Goal: Task Accomplishment & Management: Use online tool/utility

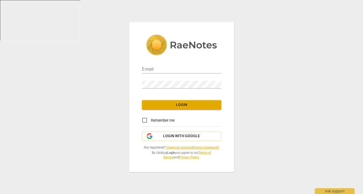
type input "[PERSON_NAME][EMAIL_ADDRESS][PERSON_NAME][DOMAIN_NAME]"
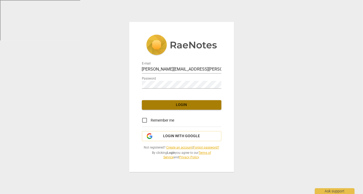
click at [160, 105] on span "Login" at bounding box center [181, 104] width 71 height 5
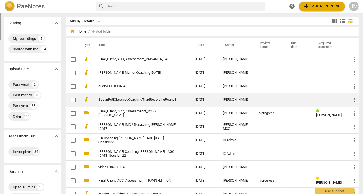
click at [157, 100] on link "SusanRotiObservedCoachingTriadRecordingRound3" at bounding box center [137, 100] width 78 height 4
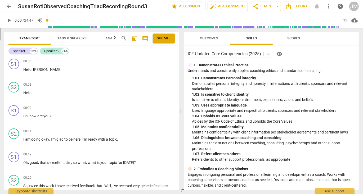
click at [70, 38] on span "Tags & Speakers" at bounding box center [71, 38] width 29 height 4
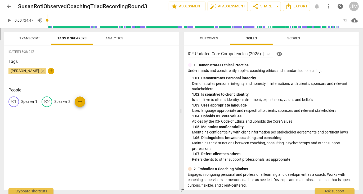
click at [22, 103] on p "Speaker 1" at bounding box center [29, 102] width 16 height 6
type input "[PERSON_NAME]"
click at [89, 101] on p "Speaker 2" at bounding box center [97, 102] width 16 height 6
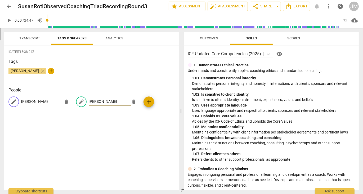
type input "[PERSON_NAME]"
click at [30, 38] on span "Transcript" at bounding box center [29, 38] width 21 height 4
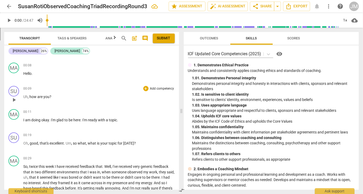
scroll to position [26, 0]
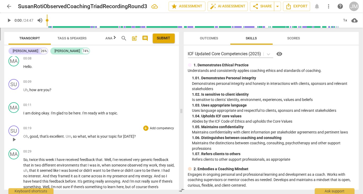
click at [157, 128] on p "Add competency" at bounding box center [161, 128] width 25 height 5
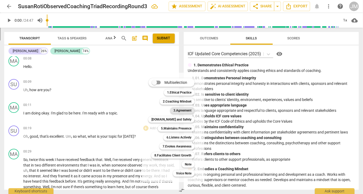
click at [175, 112] on b "3.Agreement" at bounding box center [182, 110] width 18 height 6
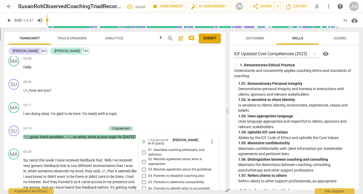
scroll to position [144, 0]
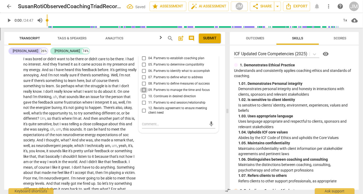
click at [143, 89] on input "09. Partners to manage the time and focus" at bounding box center [144, 90] width 8 height 6
checkbox input "true"
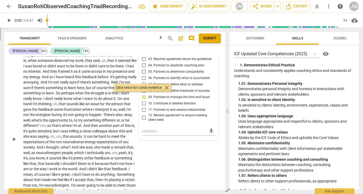
scroll to position [138, 0]
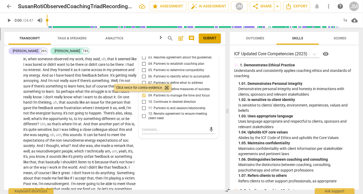
click at [167, 86] on span "close" at bounding box center [166, 88] width 6 height 6
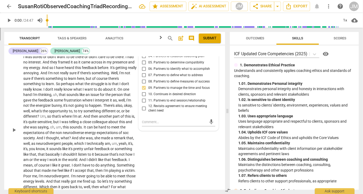
scroll to position [147, 0]
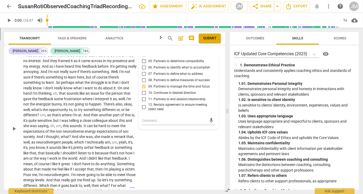
drag, startPoint x: 43, startPoint y: 87, endPoint x: 124, endPoint y: 91, distance: 80.8
click at [124, 91] on p "So , twice this week I have received feedback that . Well , I've received very …" at bounding box center [79, 128] width 113 height 184
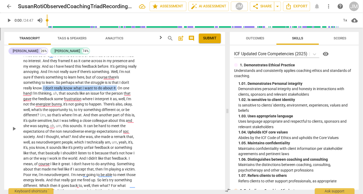
drag, startPoint x: 116, startPoint y: 87, endPoint x: 42, endPoint y: 88, distance: 74.3
click at [42, 88] on p "So , twice this week I have received feedback that . Well , I've received very …" at bounding box center [79, 128] width 113 height 184
click at [130, 80] on icon "button" at bounding box center [128, 80] width 5 height 6
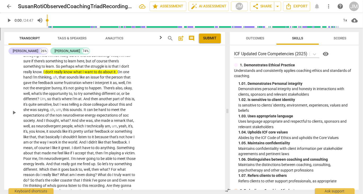
scroll to position [164, 0]
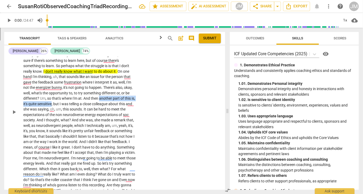
drag, startPoint x: 100, startPoint y: 98, endPoint x: 52, endPoint y: 104, distance: 47.7
click at [52, 104] on p "So , twice this week I have received feedback that . Well , I've received very …" at bounding box center [79, 112] width 113 height 184
click at [62, 96] on icon "button" at bounding box center [64, 96] width 5 height 6
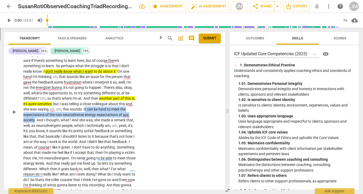
drag, startPoint x: 84, startPoint y: 108, endPoint x: 35, endPoint y: 120, distance: 50.6
click at [35, 120] on p "So , twice this week I have received feedback that . Well , I've received very …" at bounding box center [79, 112] width 113 height 184
click at [45, 112] on icon "button" at bounding box center [46, 111] width 3 height 4
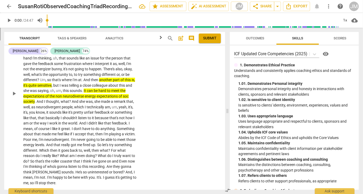
scroll to position [183, 0]
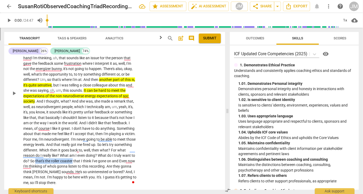
drag, startPoint x: 48, startPoint y: 159, endPoint x: 86, endPoint y: 158, distance: 38.1
click at [86, 158] on p "So , twice this week I have received feedback that . Well , I've received very …" at bounding box center [79, 93] width 113 height 184
click at [98, 152] on icon "button" at bounding box center [98, 152] width 3 height 4
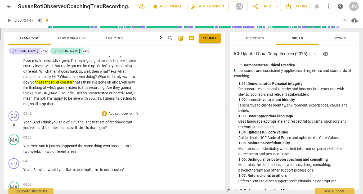
scroll to position [262, 0]
click at [117, 112] on p "Add competency" at bounding box center [120, 113] width 25 height 5
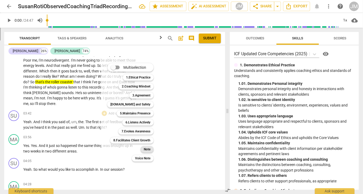
click at [144, 149] on b "Note" at bounding box center [147, 149] width 7 height 6
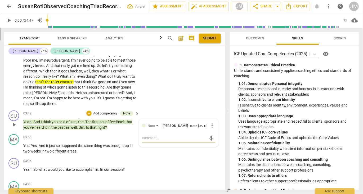
click at [210, 126] on span "more_vert" at bounding box center [212, 125] width 6 height 6
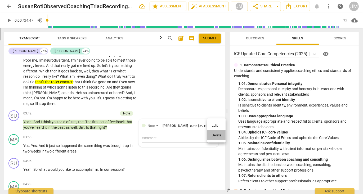
click at [212, 135] on li "Delete" at bounding box center [216, 135] width 18 height 10
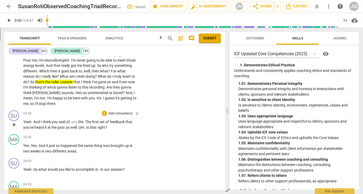
click at [126, 112] on p "Add competency" at bounding box center [120, 113] width 25 height 5
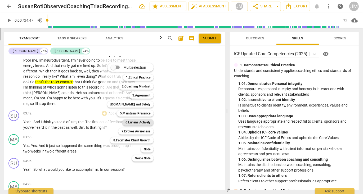
click at [130, 124] on b "6.Listens Actively" at bounding box center [137, 122] width 25 height 6
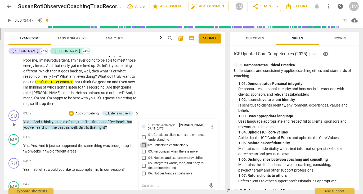
click at [144, 143] on input "02. Reflects to ensure clarity" at bounding box center [144, 145] width 8 height 6
checkbox input "true"
click at [147, 184] on textarea at bounding box center [174, 185] width 65 height 5
type textarea "I"
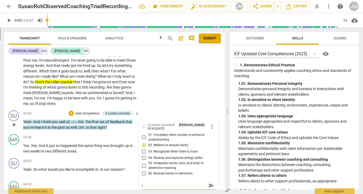
type textarea "I"
type textarea "I h"
type textarea "I ha"
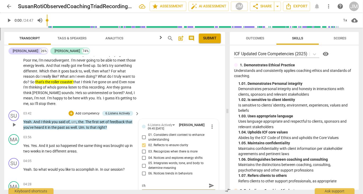
type textarea "I ha"
type textarea "I hav"
type textarea "I have"
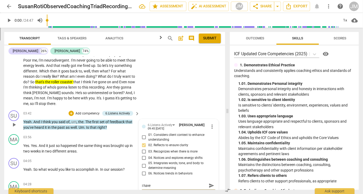
type textarea "I have"
type textarea "I have a"
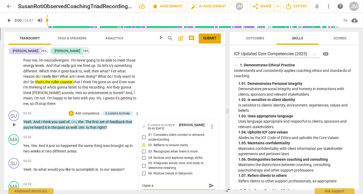
type textarea "I have a"
type textarea "I have a s"
type textarea "I have a se"
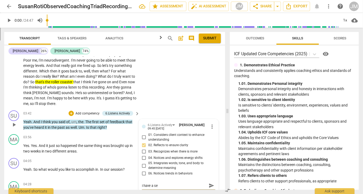
type textarea "I have a sen"
type textarea "I have a sens"
type textarea "I have a sense"
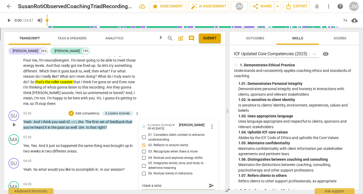
type textarea "I have a sense"
type textarea "I have a sense y"
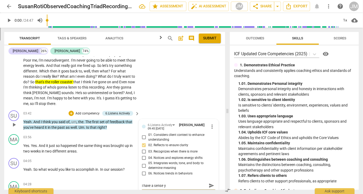
type textarea "I have a sense yo"
type textarea "I have a sense you"
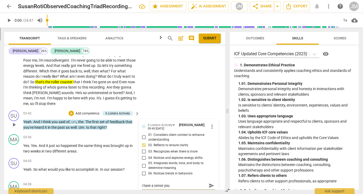
type textarea "I have a sense you"
type textarea "I have a sense you h"
type textarea "I have a sense you ha"
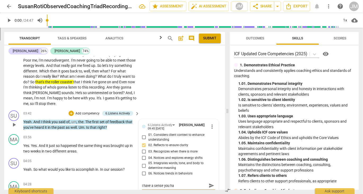
type textarea "I have a sense you hav"
type textarea "I have a sense you have"
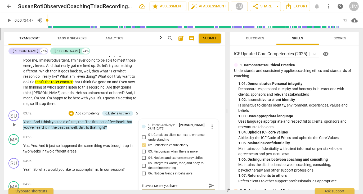
type textarea "I have a sense you have"
type textarea "I have a sense you have a"
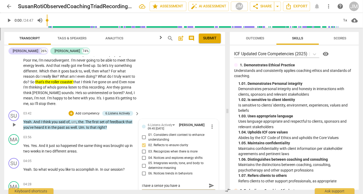
type textarea "I have a sense you have a d"
type textarea "I have a sense you have a di"
type textarea "I have a sense you have a dir"
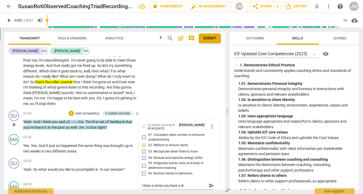
type textarea "I have a sense you have a dir"
type textarea "I have a sense you have a dire"
type textarea "I have a sense you have a direc"
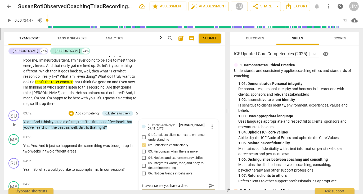
type textarea "I have a sense you have a direct"
type textarea "I have a sense you have a directi"
type textarea "I have a sense you have a directio"
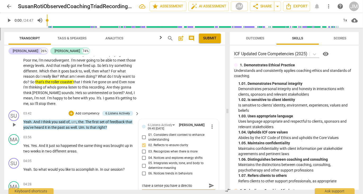
type textarea "I have a sense you have a direction"
type textarea "I have a sense you have a direction/"
type textarea "I have a sense you have a direction"
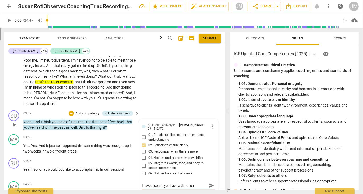
type textarea "I have a sense you have a direction"
type textarea "I have a sense you have a direction o"
type textarea "I have a sense you have a direction or"
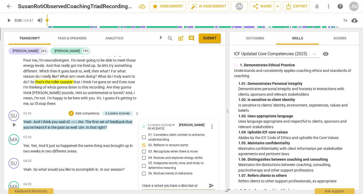
type textarea "I have a sense you have a direction or"
type textarea "I have a sense you have a direction or a"
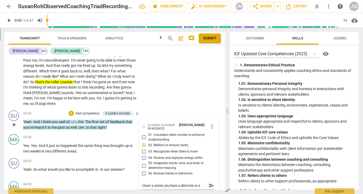
type textarea "I have a sense you have a direction or a c"
type textarea "I have a sense you have a direction or a co"
type textarea "I have a sense you have a direction or a con"
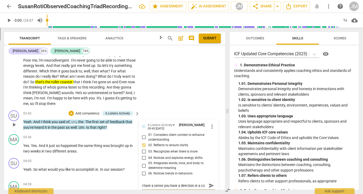
type textarea "I have a sense you have a direction or a con"
type textarea "I have a sense you have a direction or a cone"
type textarea "I have a sense you have a direction or a con"
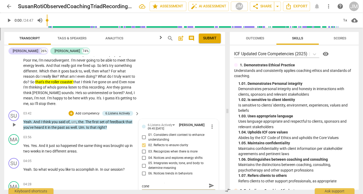
type textarea "I have a sense you have a direction or a con"
type textarea "I have a sense you have a direction or a conn"
type textarea "I have a sense you have a direction or a conne"
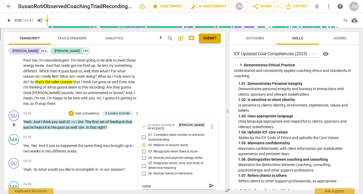
type textarea "I have a sense you have a direction or a connec"
type textarea "I have a sense you have a direction or a connect"
type textarea "I have a sense you have a direction or a connecti"
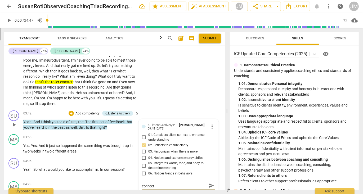
type textarea "I have a sense you have a direction or a connecti"
type textarea "I have a sense you have a direction or a connectio"
type textarea "I have a sense you have a direction or a connection"
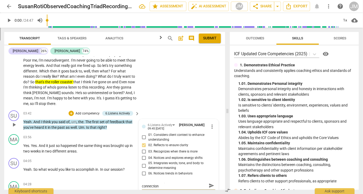
scroll to position [0, 0]
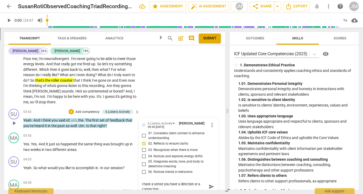
type textarea "I have a sense you have a direction or a connection"
type textarea "I have a sense you have a direction or a connection i"
type textarea "I have a sense you have a direction or a connection in"
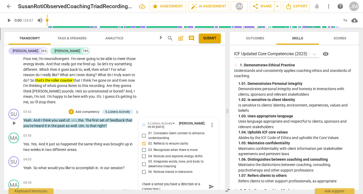
type textarea "I have a sense you have a direction or a connection in"
type textarea "I have a sense you have a direction or a connection in m"
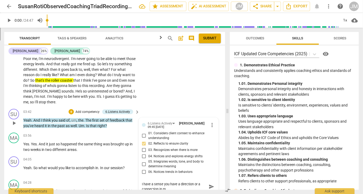
type textarea "I have a sense you have a direction or a connection in mi"
type textarea "I have a sense you have a direction or a connection in min"
type textarea "I have a sense you have a direction or a connection in mind"
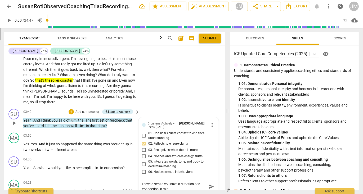
type textarea "I have a sense you have a direction or a connection in mind"
type textarea "I have a sense you have a direction or a connection in mind a"
type textarea "I have a sense you have a direction or a connection in mind an"
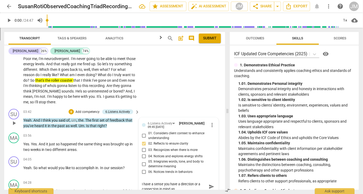
type textarea "I have a sense you have a direction or a connection in mind and"
type textarea "I have a sense you have a direction or a connection in mind and y"
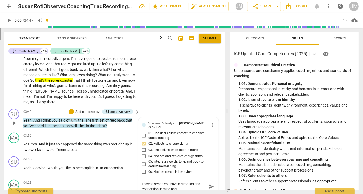
type textarea "I have a sense you have a direction or a connection in mind and y"
type textarea "I have a sense you have a direction or a connection in mind and yo"
type textarea "I have a sense you have a direction or a connection in mind and you"
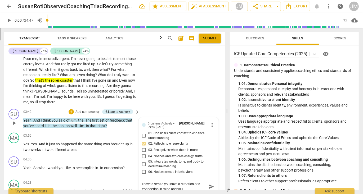
type textarea "I have a sense you have a direction or a connection in mind and you"
type textarea "I have a sense you have a direction or a connection in mind and you a"
type textarea "I have a sense you have a direction or a connection in mind and you ar"
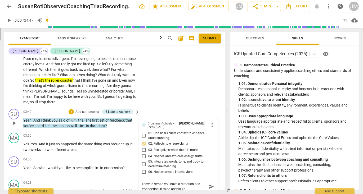
type textarea "I have a sense you have a direction or a connection in mind and you ar"
type textarea "I have a sense you have a direction or a connection in mind and you are"
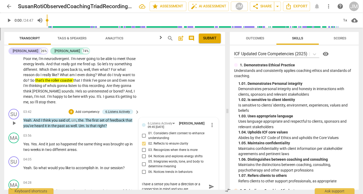
type textarea "I have a sense you have a direction or a connection in mind and you are c"
type textarea "I have a sense you have a direction or a connection in mind and you are ch"
type textarea "I have a sense you have a direction or a connection in mind and you are che"
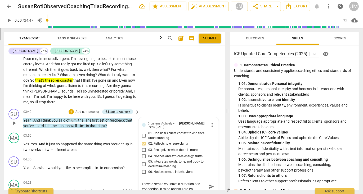
type textarea "I have a sense you have a direction or a connection in mind and you are che"
type textarea "I have a sense you have a direction or a connection in mind and you are chec"
type textarea "I have a sense you have a direction or a connection in mind and you are check"
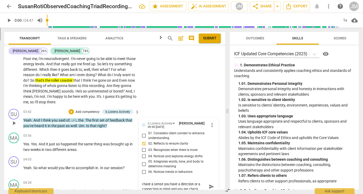
type textarea "I have a sense you have a direction or a connection in mind and you are [PERSON…"
type textarea "I have a sense you have a direction or a connection in mind and you are checkin"
type textarea "I have a sense you have a direction or a connection in mind and you are checking"
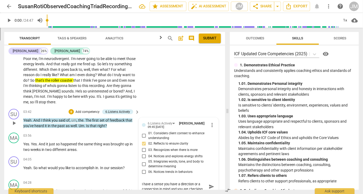
type textarea "I have a sense you have a direction or a connection in mind and you are checking"
type textarea "I have a sense you have a direction or a connection in mind and you are checkin…"
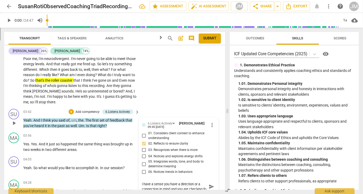
type textarea "I have a sense you have a direction or a connection in mind and you are checkin…"
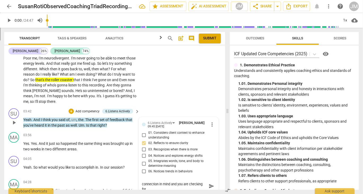
type textarea "I have a sense you have a direction or a connection in mind and you are checkin…"
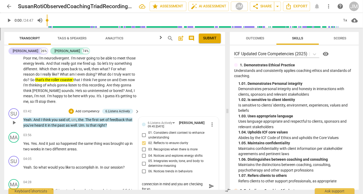
type textarea "I have a sense you have a direction or a connection in mind and you are checkin…"
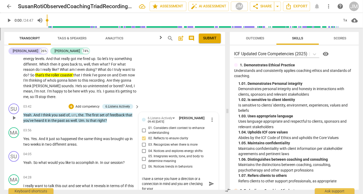
scroll to position [0, 0]
type textarea "I have a sense you have a direction or a connection in mind and you are checkin…"
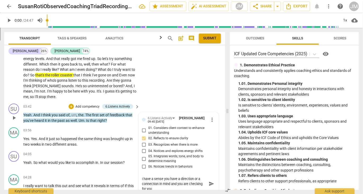
type textarea "I have a sense you have a direction or a connection in mind and you are checkin…"
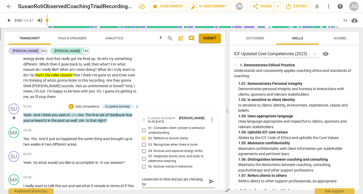
type textarea "I have a sense you have a direction or a connection in mind and you are checkin…"
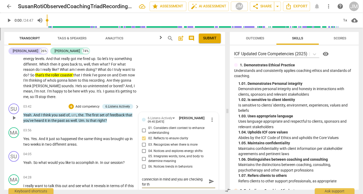
type textarea "I have a sense you have a direction or a connection in mind and you are checkin…"
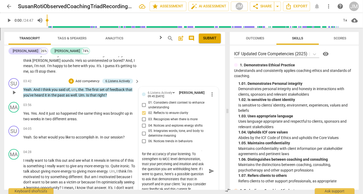
scroll to position [15, 0]
click at [155, 183] on textarea "I have a sense you have a direction or a connection in mind and you are checkin…" at bounding box center [174, 171] width 65 height 40
click at [159, 178] on textarea "I have a sense you have a direction or a connection in mind and you are checkin…" at bounding box center [174, 171] width 65 height 40
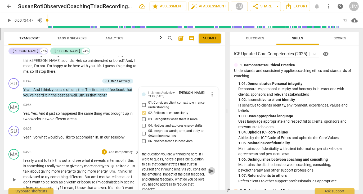
click at [208, 170] on span "send" at bounding box center [211, 171] width 6 height 6
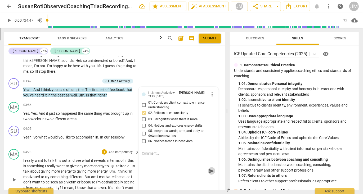
scroll to position [0, 0]
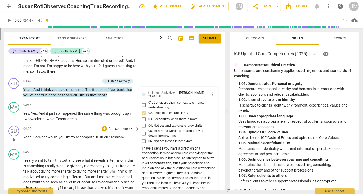
click at [119, 128] on p "Add competency" at bounding box center [120, 129] width 25 height 5
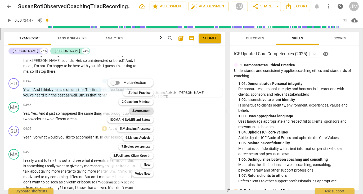
click at [136, 111] on b "3.Agreement" at bounding box center [141, 111] width 18 height 6
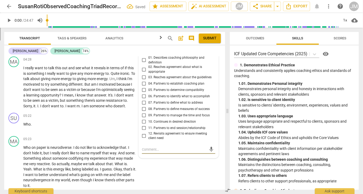
scroll to position [367, 0]
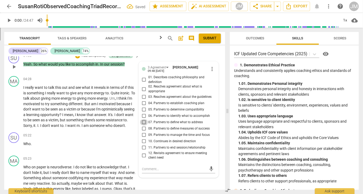
click at [143, 121] on input "07. Partners to define what to address" at bounding box center [144, 122] width 8 height 6
click at [142, 114] on input "06. Partners to identify what to accomplish" at bounding box center [144, 116] width 8 height 6
click at [143, 120] on input "07. Partners to define what to address" at bounding box center [144, 122] width 8 height 6
click at [142, 121] on input "07. Partners to define what to address" at bounding box center [144, 122] width 8 height 6
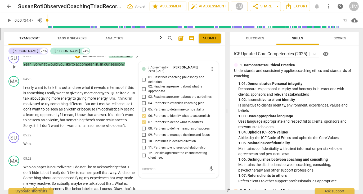
click at [142, 121] on input "07. Partners to define what to address" at bounding box center [144, 122] width 8 height 6
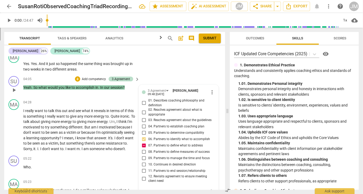
scroll to position [352, 0]
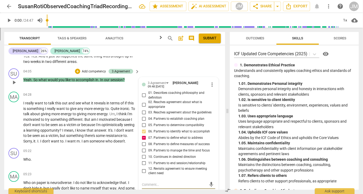
click at [152, 182] on textarea at bounding box center [174, 184] width 65 height 5
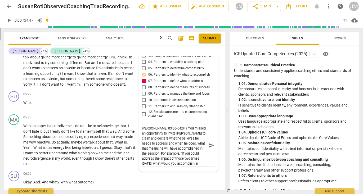
scroll to position [15, 0]
click at [209, 144] on span "send" at bounding box center [211, 146] width 6 height 6
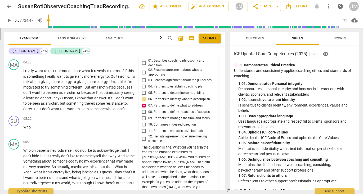
scroll to position [11, 0]
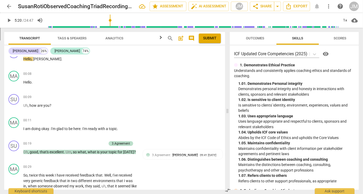
drag, startPoint x: 49, startPoint y: 20, endPoint x: 110, endPoint y: 23, distance: 60.9
click at [110, 23] on input "range" at bounding box center [193, 20] width 292 height 17
click at [11, 20] on span "play_arrow" at bounding box center [9, 20] width 6 height 6
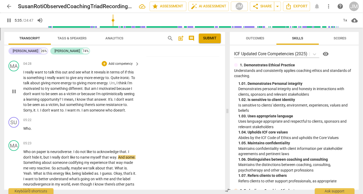
scroll to position [397, 0]
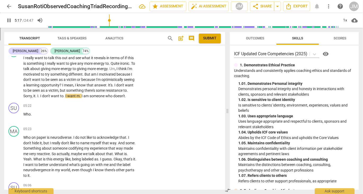
drag, startPoint x: 115, startPoint y: 21, endPoint x: 110, endPoint y: 20, distance: 5.0
click at [110, 20] on input "range" at bounding box center [193, 20] width 292 height 17
click at [24, 113] on span "Who" at bounding box center [26, 114] width 7 height 4
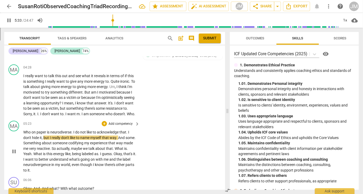
click at [23, 134] on span "Who" at bounding box center [27, 132] width 8 height 4
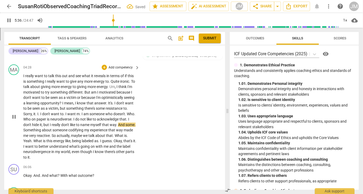
click at [134, 116] on span "." at bounding box center [134, 114] width 1 height 4
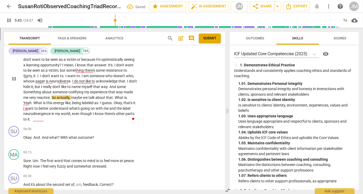
scroll to position [420, 0]
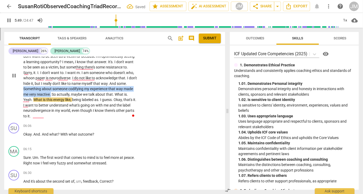
drag, startPoint x: 57, startPoint y: 88, endPoint x: 94, endPoint y: 91, distance: 36.9
click at [94, 91] on p "I really want to talk this out and see what it reveals in terms of if this is s…" at bounding box center [79, 75] width 113 height 87
click at [107, 86] on icon "button" at bounding box center [107, 85] width 3 height 4
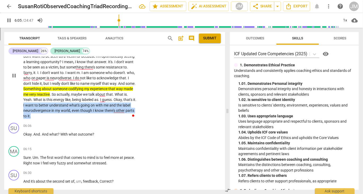
drag, startPoint x: 36, startPoint y: 104, endPoint x: 43, endPoint y: 114, distance: 11.5
click at [43, 114] on p "I really want to talk this out and see what it reveals in terms of if this is s…" at bounding box center [79, 75] width 113 height 87
click at [52, 107] on icon "button" at bounding box center [51, 107] width 3 height 4
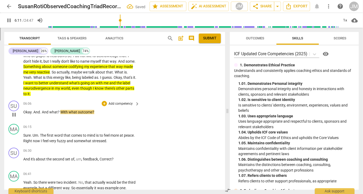
scroll to position [449, 0]
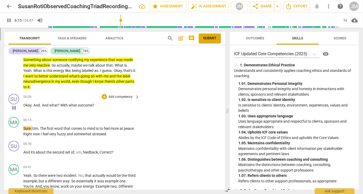
click at [119, 95] on p "Add competency" at bounding box center [120, 97] width 25 height 5
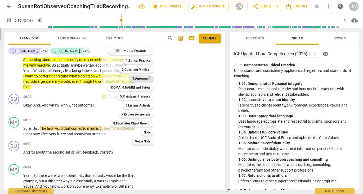
click at [138, 79] on b "3.Agreement" at bounding box center [141, 78] width 18 height 6
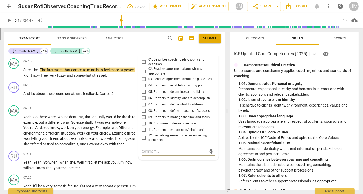
scroll to position [508, 0]
click at [143, 98] on input "06. Partners to identify what to accomplish" at bounding box center [144, 98] width 8 height 6
click at [13, 72] on span "play_arrow" at bounding box center [14, 73] width 6 height 6
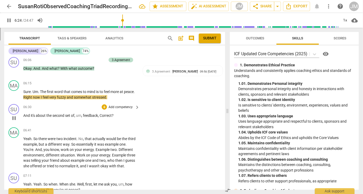
scroll to position [485, 0]
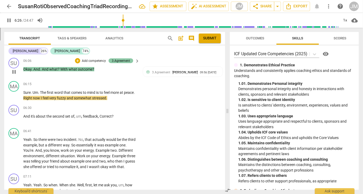
click at [120, 59] on div "3.Agreement" at bounding box center [121, 60] width 18 height 5
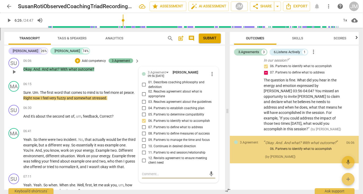
scroll to position [147, 0]
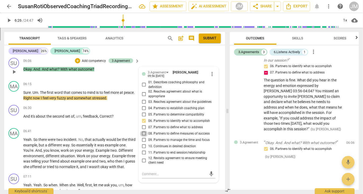
click at [143, 132] on input "08. Partners to define measures of success" at bounding box center [144, 134] width 8 height 6
click at [142, 173] on textarea at bounding box center [174, 174] width 65 height 5
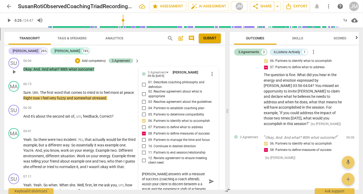
scroll to position [486, 0]
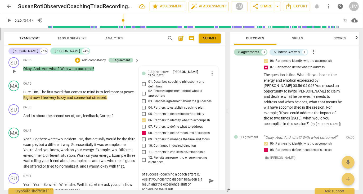
click at [150, 184] on textarea "[PERSON_NAME] answers with a measure of success (coaching a coach afterall). As…" at bounding box center [174, 181] width 65 height 20
click at [156, 189] on textarea "[PERSON_NAME] answers with a measure of success (coaching a coach afterall). As…" at bounding box center [174, 181] width 65 height 20
click at [174, 188] on textarea "[PERSON_NAME] answers with a measure of success (coaching a coach afterall). As…" at bounding box center [174, 181] width 65 height 20
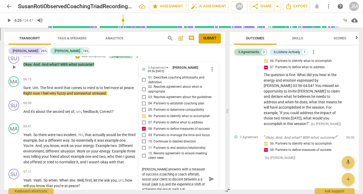
scroll to position [0, 0]
click at [198, 187] on textarea "[PERSON_NAME] answers with a measure of success (coaching a coach afterall). As…" at bounding box center [174, 179] width 65 height 25
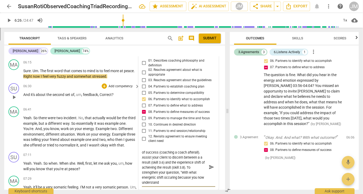
scroll to position [508, 0]
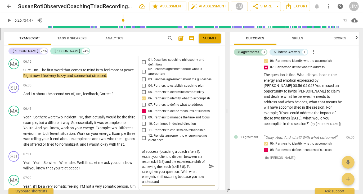
click at [186, 176] on textarea "[PERSON_NAME] answers with a measure of success (coaching a coach afterall). As…" at bounding box center [174, 166] width 65 height 35
click at [171, 176] on textarea "[PERSON_NAME] answers with a measure of success (coaching a coach afterall). As…" at bounding box center [174, 166] width 65 height 35
click at [168, 181] on textarea "[PERSON_NAME] answers with a measure of success (coaching a coach afterall). As…" at bounding box center [174, 166] width 65 height 35
click at [209, 165] on span "send" at bounding box center [211, 167] width 6 height 6
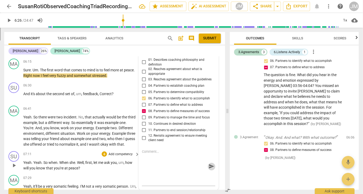
scroll to position [0, 0]
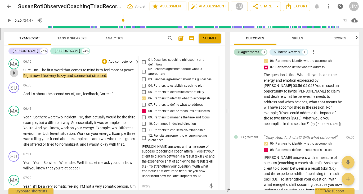
click at [13, 71] on span "play_arrow" at bounding box center [14, 73] width 6 height 6
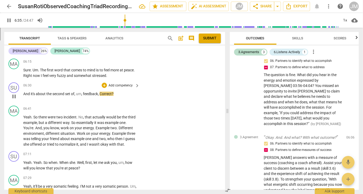
click at [126, 84] on p "Add competency" at bounding box center [120, 85] width 25 height 5
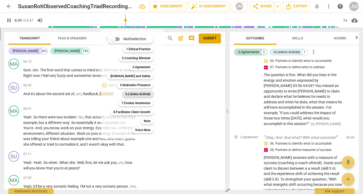
click at [151, 91] on div "6.Listens Actively" at bounding box center [137, 94] width 31 height 6
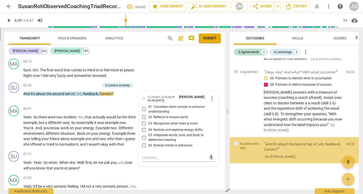
scroll to position [218, 0]
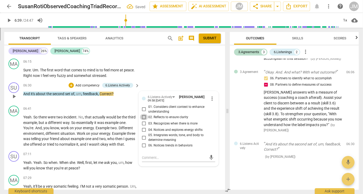
click at [144, 116] on input "02. Reflects to ensure clarity" at bounding box center [144, 117] width 8 height 6
click at [144, 157] on textarea at bounding box center [174, 157] width 65 height 5
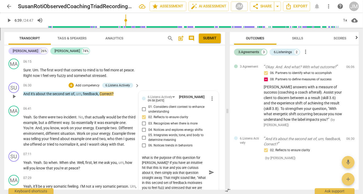
scroll to position [4, 0]
click at [210, 172] on span "send" at bounding box center [211, 173] width 6 height 6
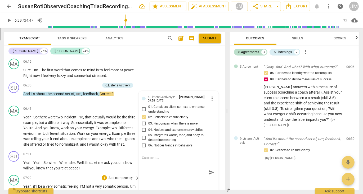
scroll to position [0, 0]
